Goal: Information Seeking & Learning: Check status

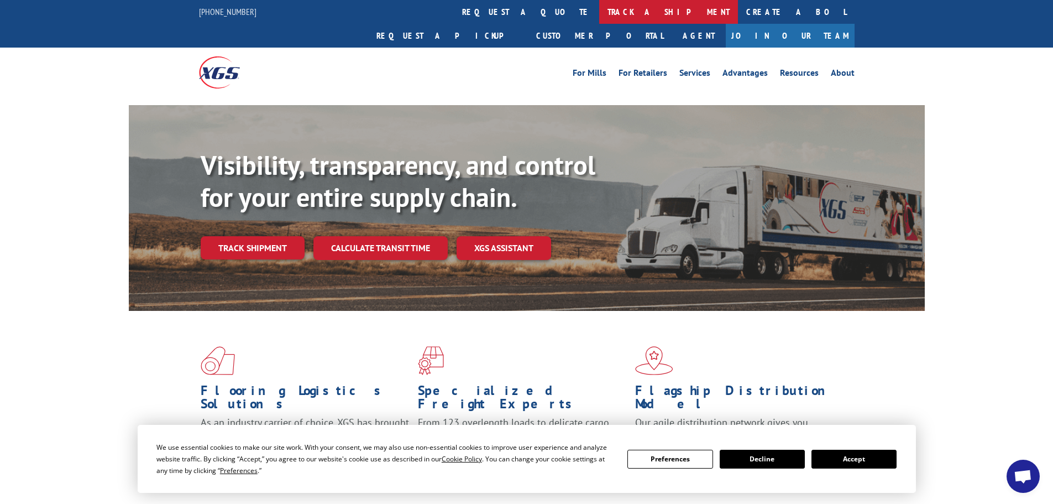
click at [599, 9] on link "track a shipment" at bounding box center [668, 12] width 139 height 24
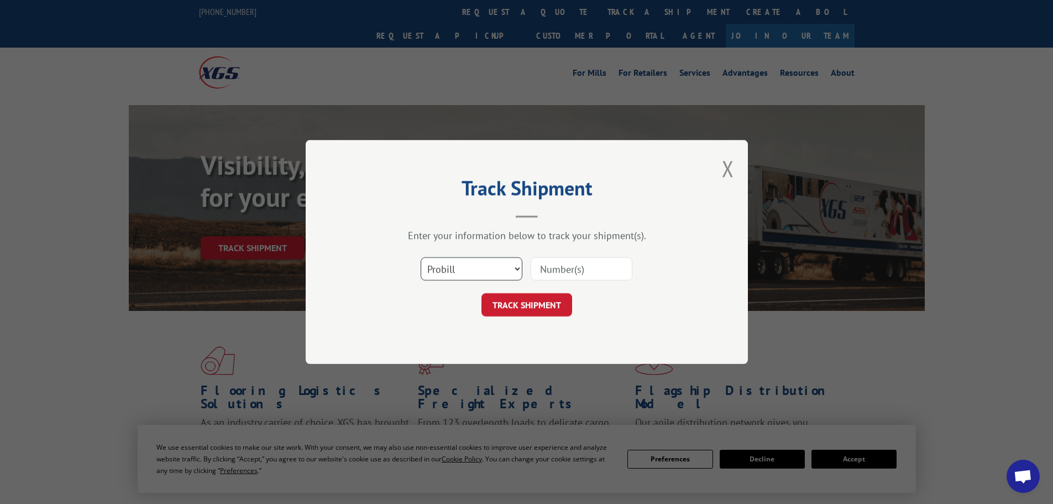
click at [514, 266] on select "Select category... Probill BOL PO" at bounding box center [472, 268] width 102 height 23
select select "bol"
click at [421, 257] on select "Select category... Probill BOL PO" at bounding box center [472, 268] width 102 height 23
click at [550, 274] on input at bounding box center [582, 268] width 102 height 23
type input "2849372"
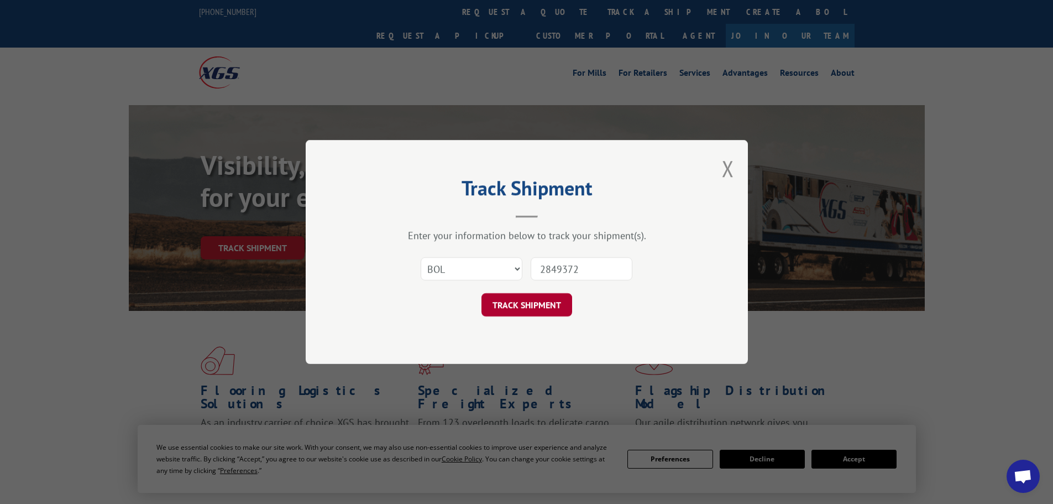
click at [522, 305] on button "TRACK SHIPMENT" at bounding box center [527, 304] width 91 height 23
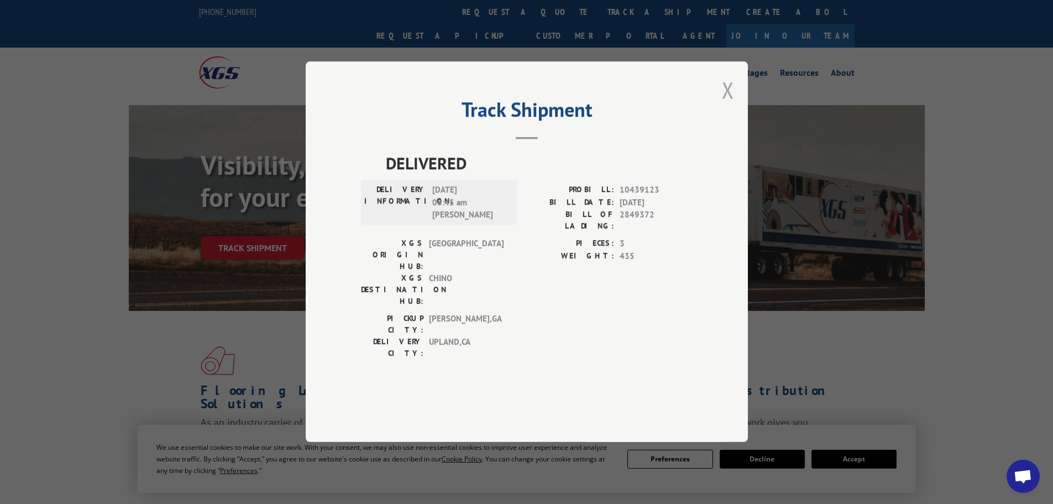
click at [724, 104] on button "Close modal" at bounding box center [728, 89] width 12 height 29
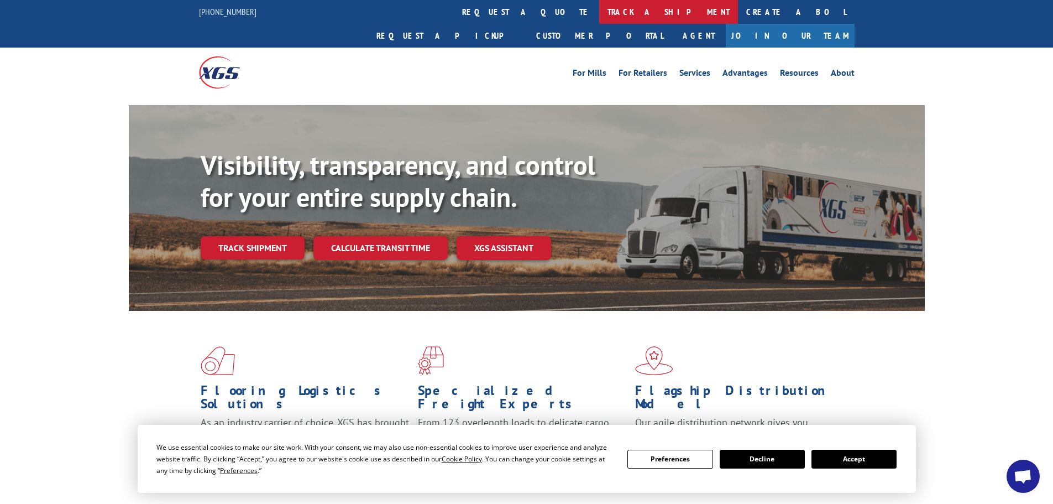
click at [599, 15] on link "track a shipment" at bounding box center [668, 12] width 139 height 24
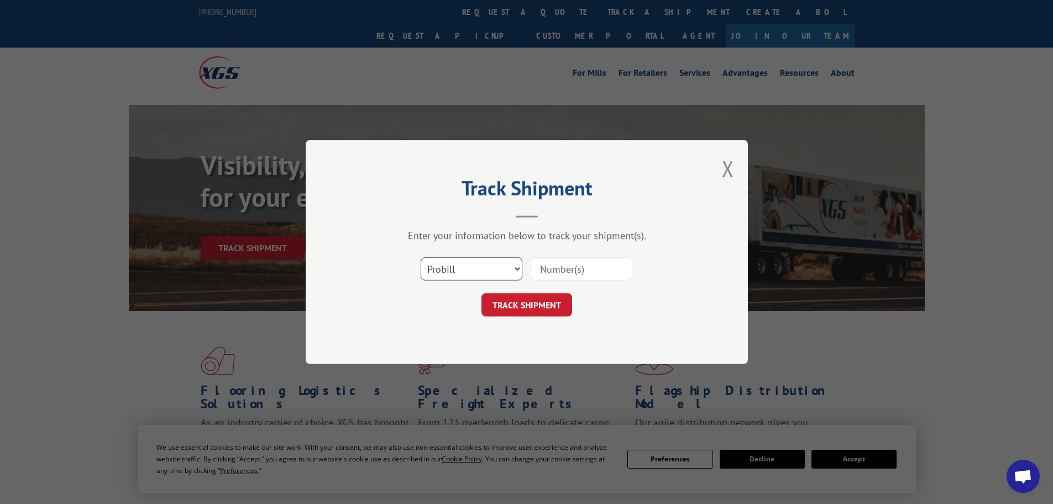
click at [515, 267] on select "Select category... Probill BOL PO" at bounding box center [472, 268] width 102 height 23
click at [421, 257] on select "Select category... Probill BOL PO" at bounding box center [472, 268] width 102 height 23
click at [544, 273] on input at bounding box center [582, 268] width 102 height 23
type input "37613513037"
drag, startPoint x: 521, startPoint y: 296, endPoint x: 521, endPoint y: 302, distance: 6.7
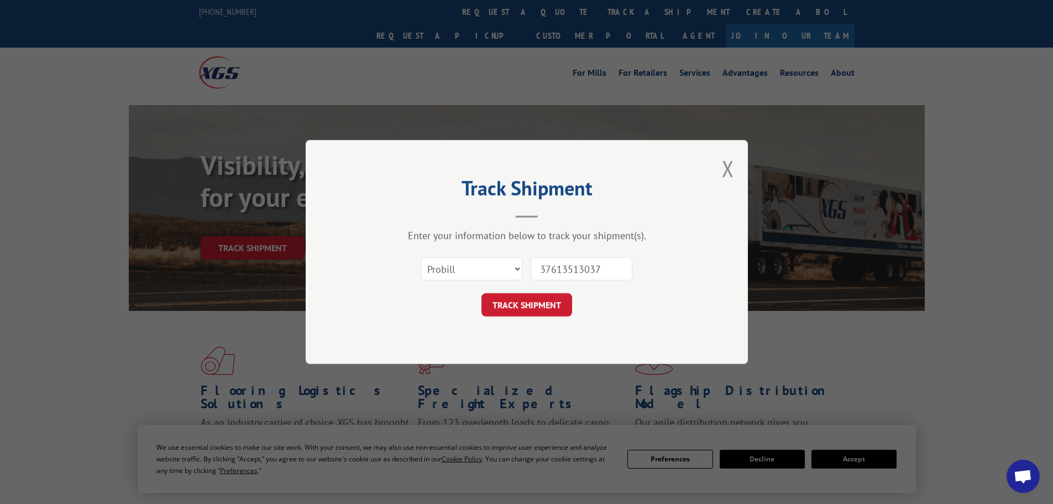
click at [521, 300] on button "TRACK SHIPMENT" at bounding box center [527, 304] width 91 height 23
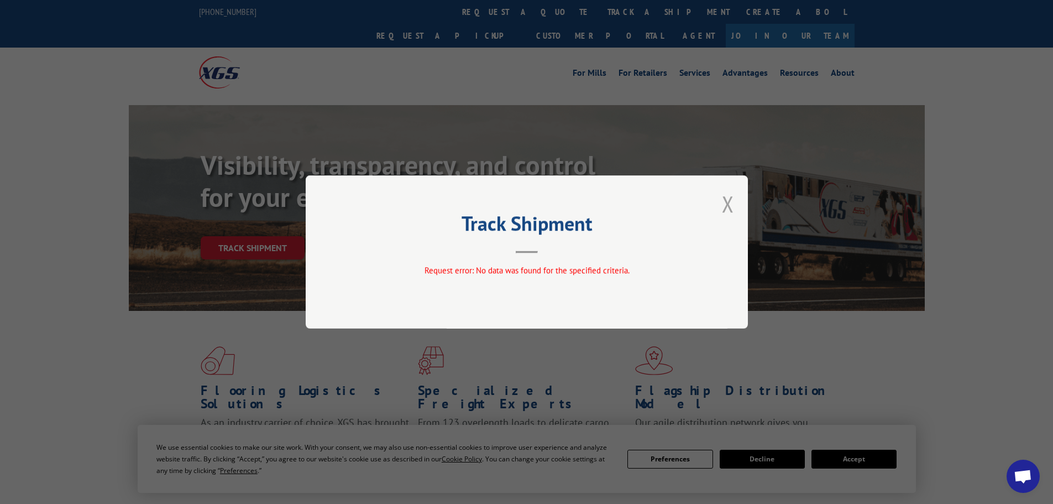
click at [725, 205] on button "Close modal" at bounding box center [728, 203] width 12 height 29
